Goal: Task Accomplishment & Management: Manage account settings

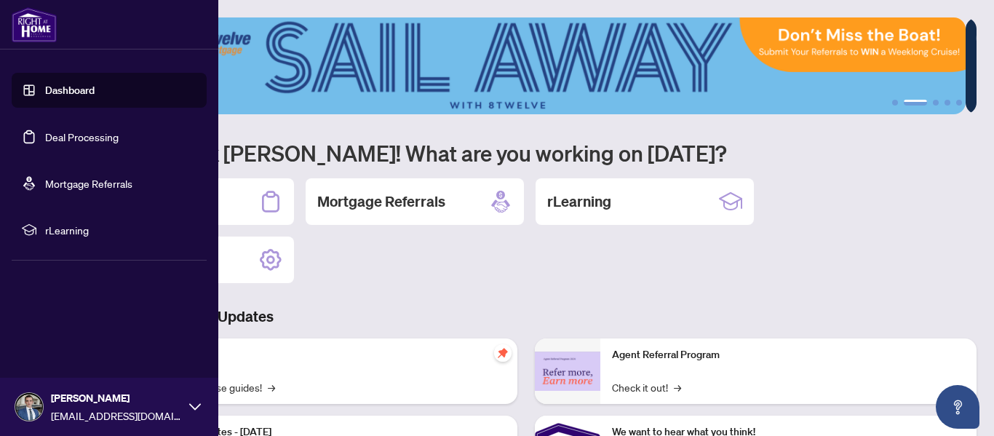
click at [71, 133] on link "Deal Processing" at bounding box center [81, 136] width 73 height 13
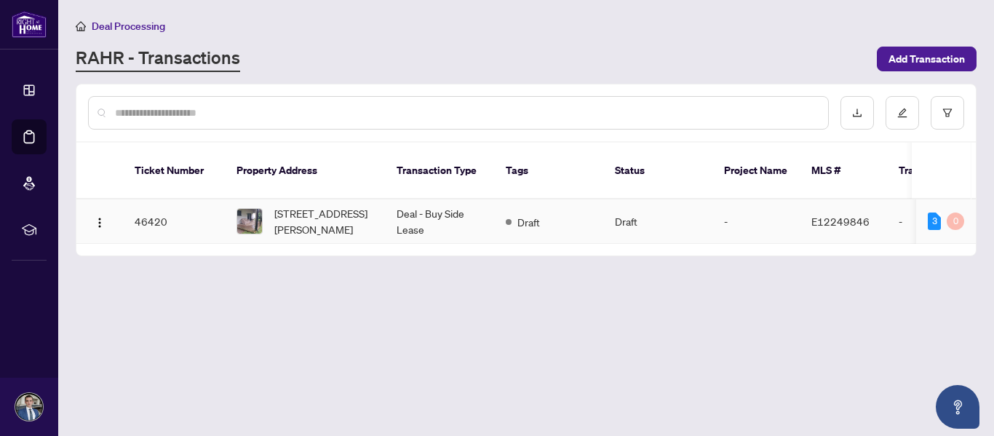
click at [478, 207] on td "Deal - Buy Side Lease" at bounding box center [439, 221] width 109 height 44
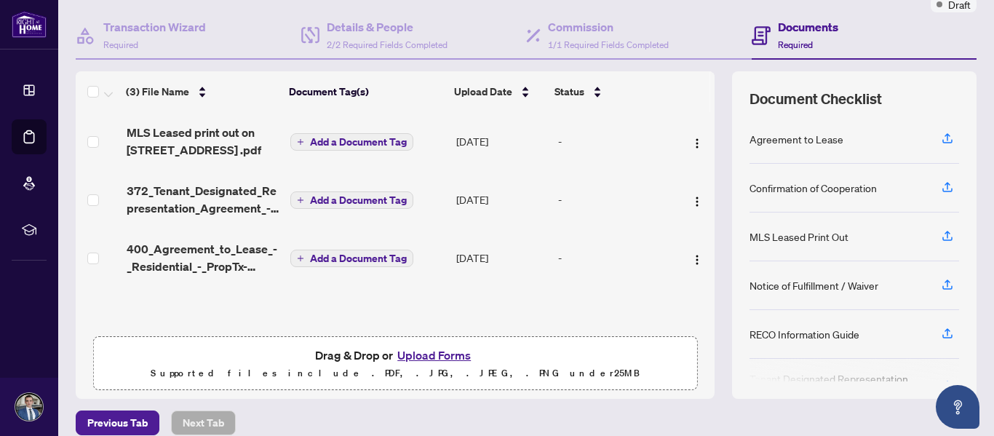
scroll to position [146, 0]
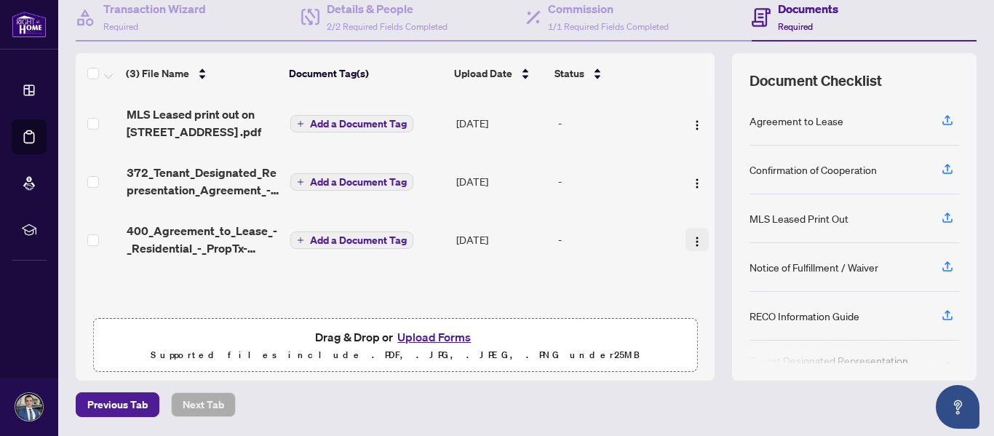
click at [691, 243] on img "button" at bounding box center [697, 242] width 12 height 12
click at [509, 261] on td "[DATE]" at bounding box center [501, 239] width 102 height 58
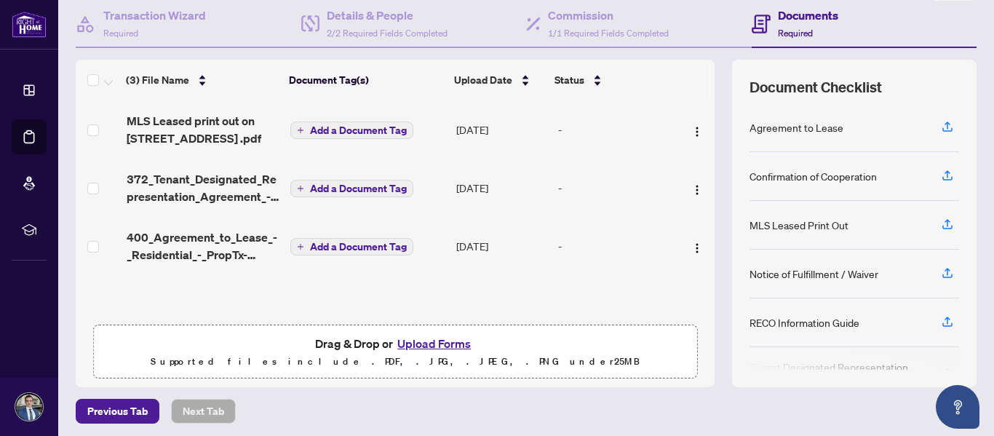
scroll to position [140, 0]
click at [412, 350] on div "Drag & Drop or Upload Forms Supported files include .PDF, .JPG, .JPEG, .PNG und…" at bounding box center [395, 351] width 585 height 36
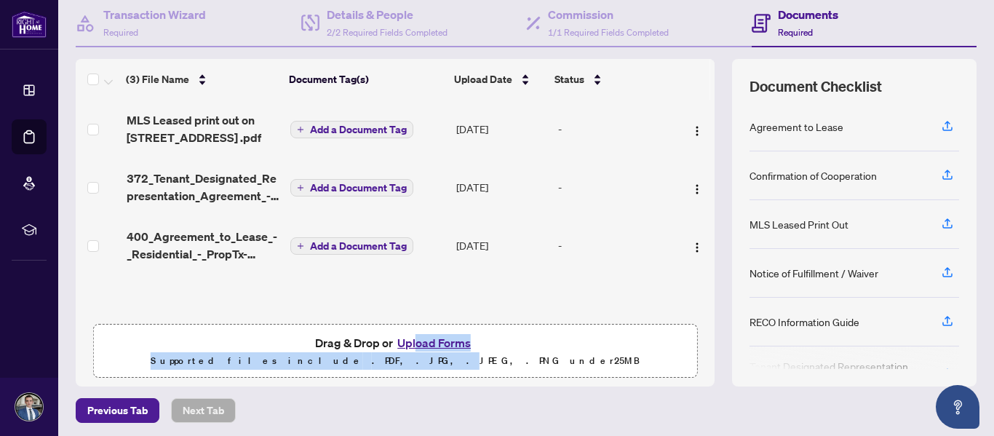
click at [412, 350] on button "Upload Forms" at bounding box center [434, 342] width 82 height 19
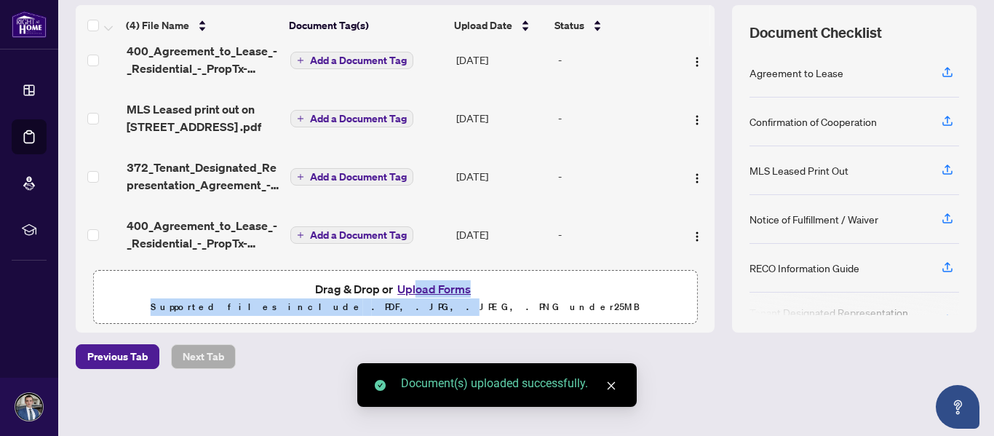
scroll to position [21, 0]
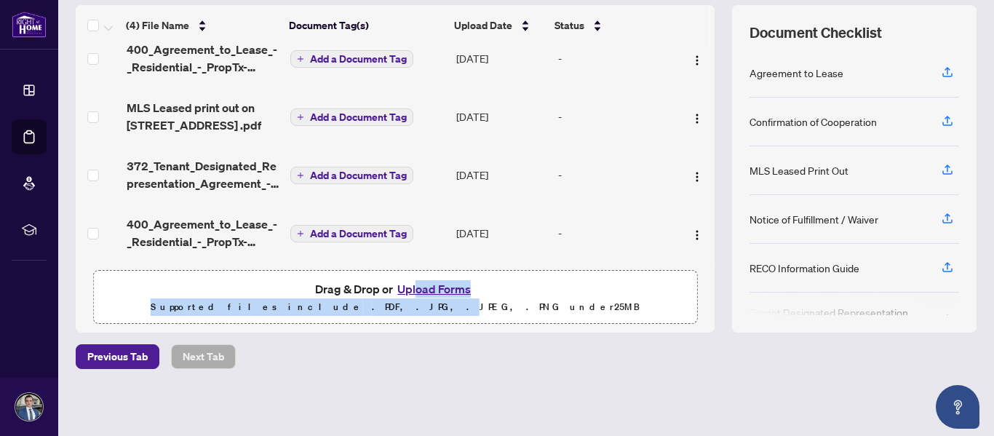
click at [375, 233] on span "Add a Document Tag" at bounding box center [358, 233] width 97 height 10
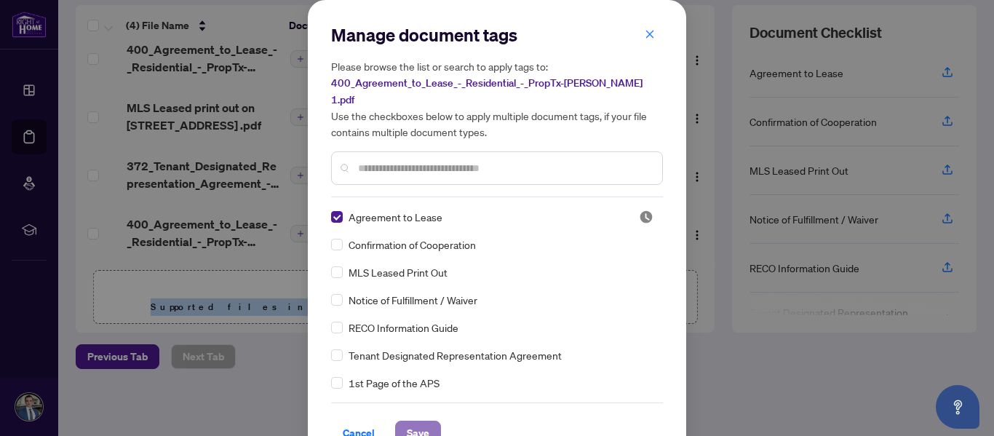
click at [407, 421] on span "Save" at bounding box center [418, 432] width 23 height 23
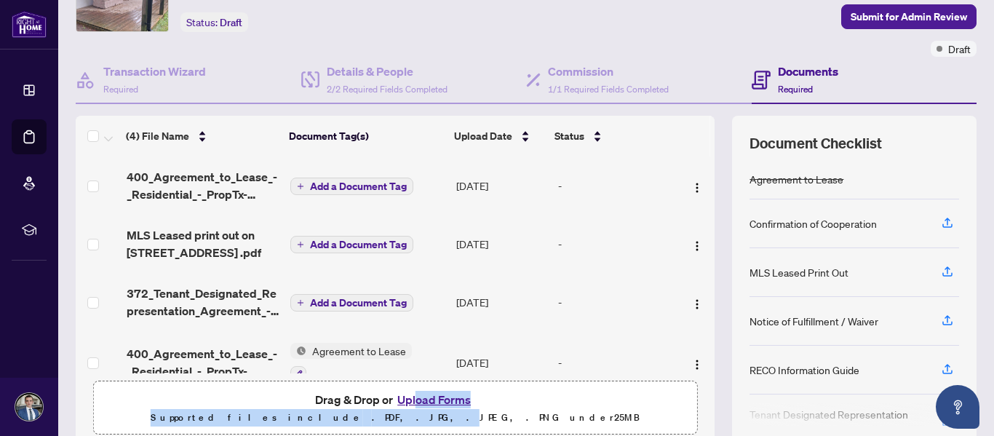
scroll to position [84, 0]
